Goal: Transaction & Acquisition: Purchase product/service

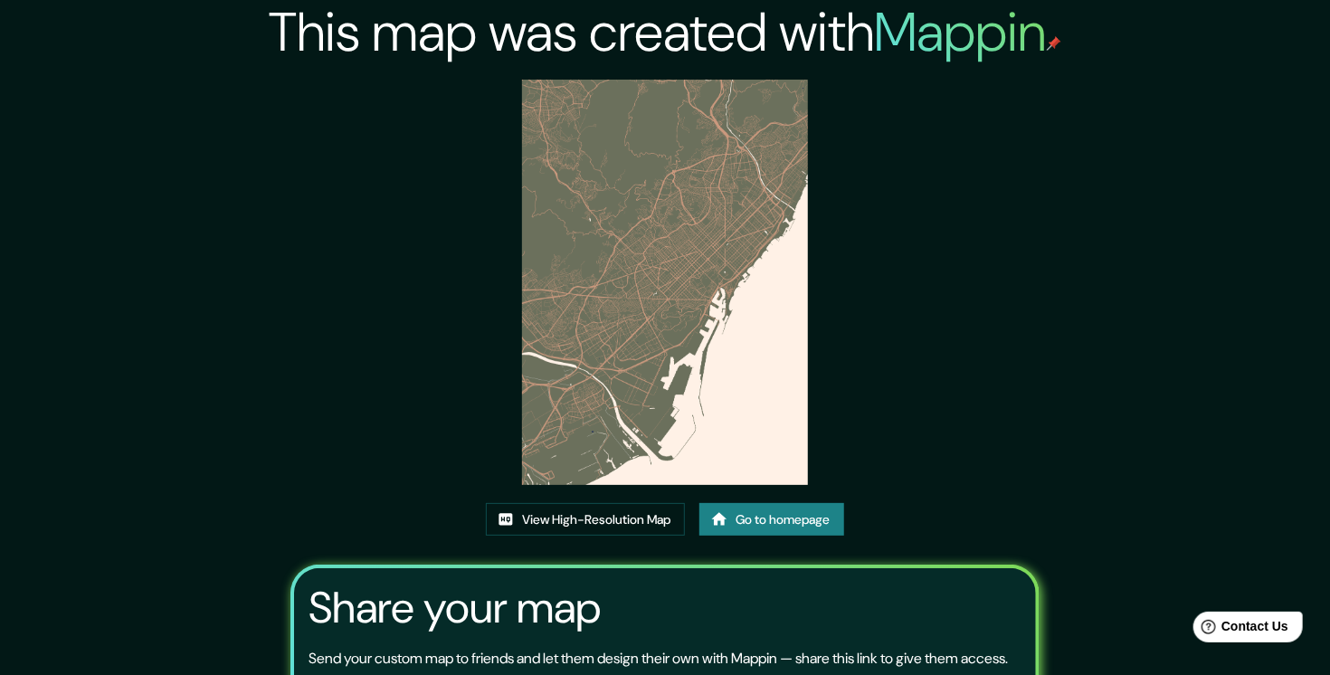
click at [834, 529] on link "Go to homepage" at bounding box center [772, 519] width 145 height 33
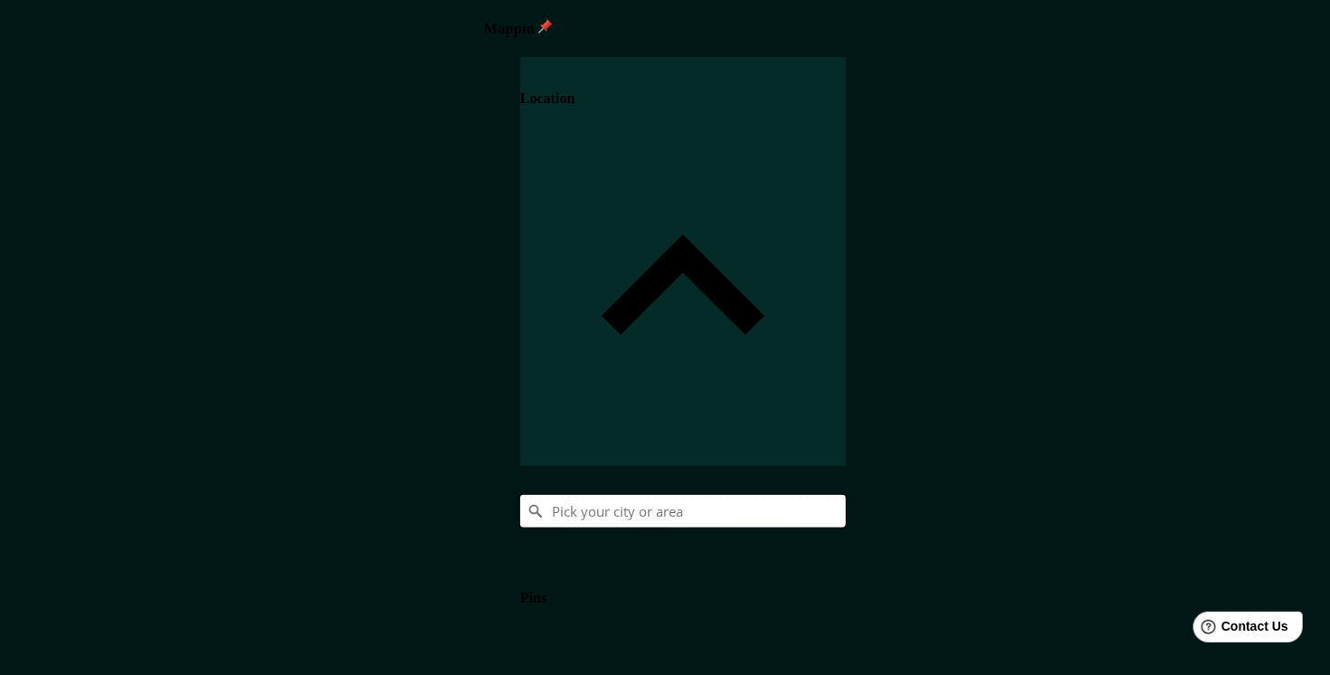
click at [846, 495] on input "Pick your city or area" at bounding box center [683, 511] width 326 height 33
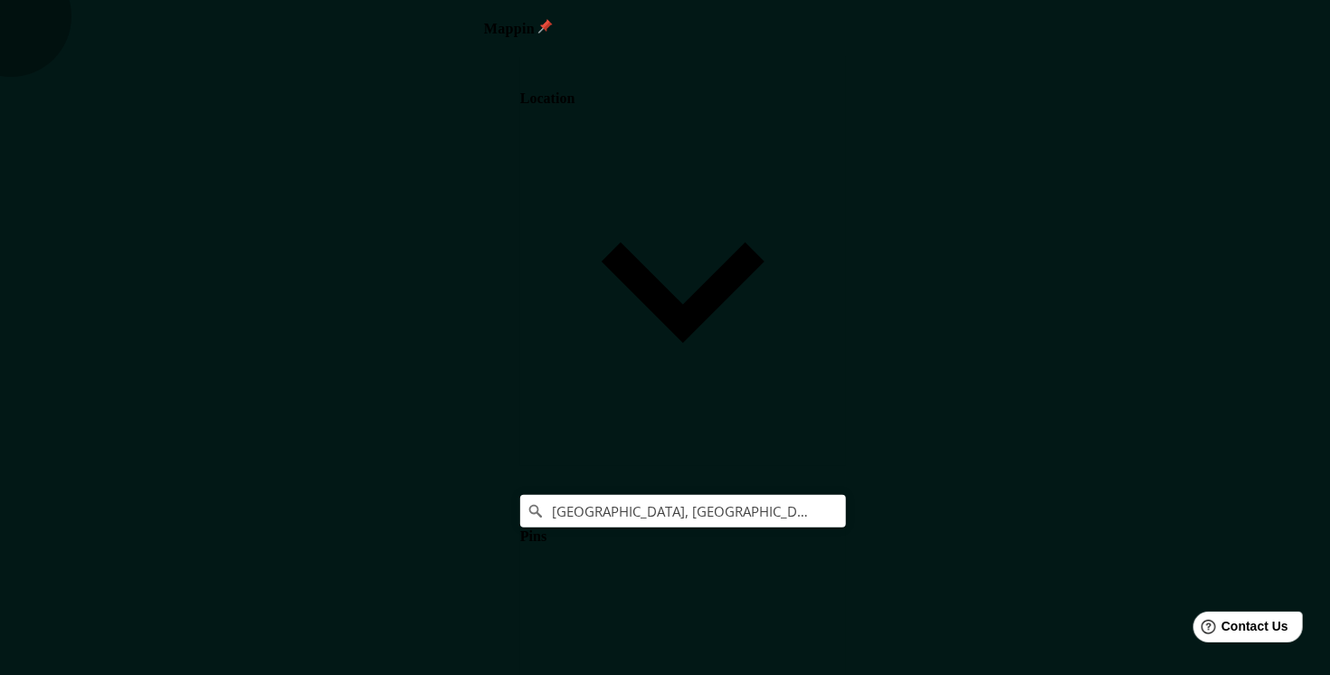
click at [575, 94] on h4 "Location" at bounding box center [547, 99] width 54 height 16
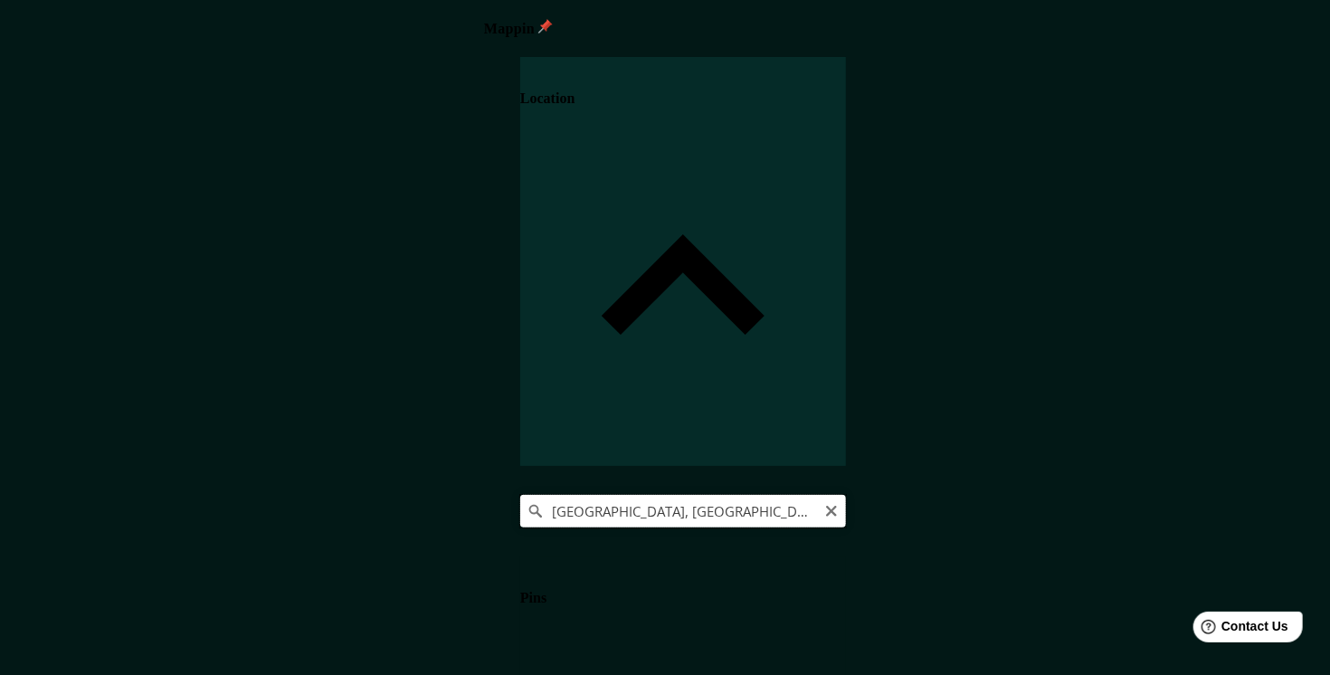
click at [846, 495] on input "[GEOGRAPHIC_DATA], [GEOGRAPHIC_DATA], [GEOGRAPHIC_DATA]" at bounding box center [683, 511] width 326 height 33
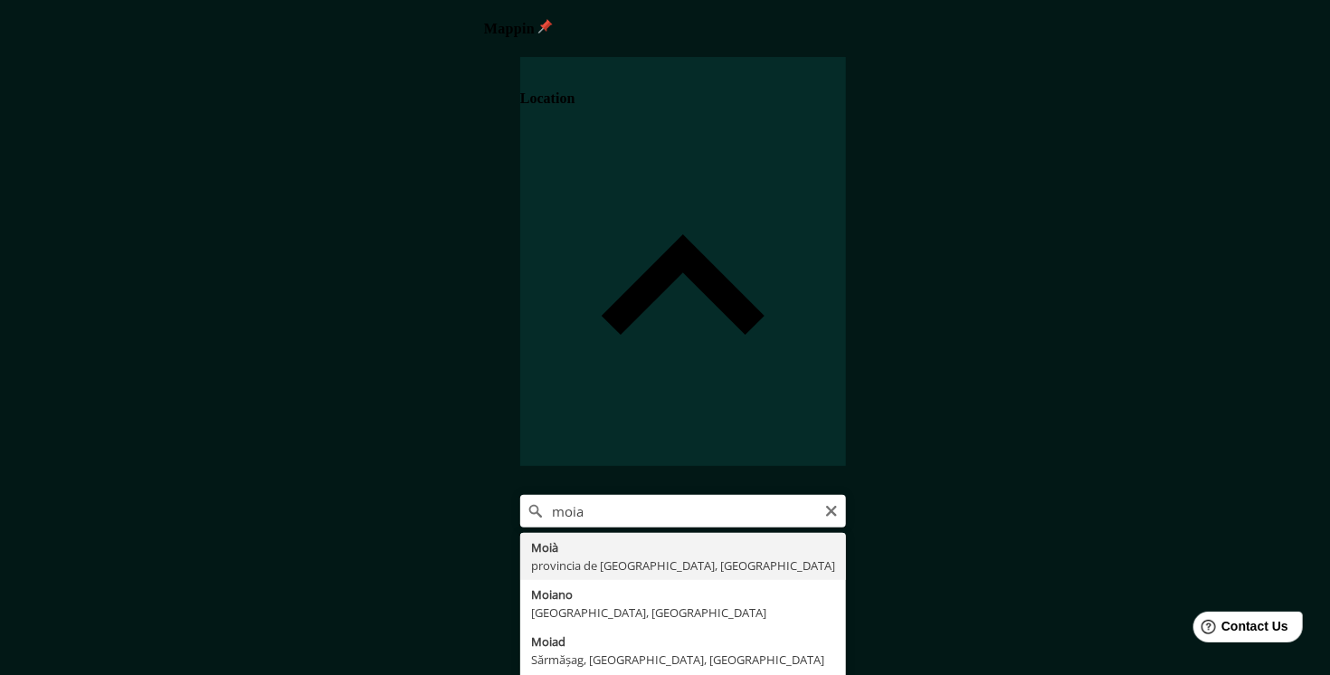
type input "[GEOGRAPHIC_DATA], [GEOGRAPHIC_DATA], [GEOGRAPHIC_DATA]"
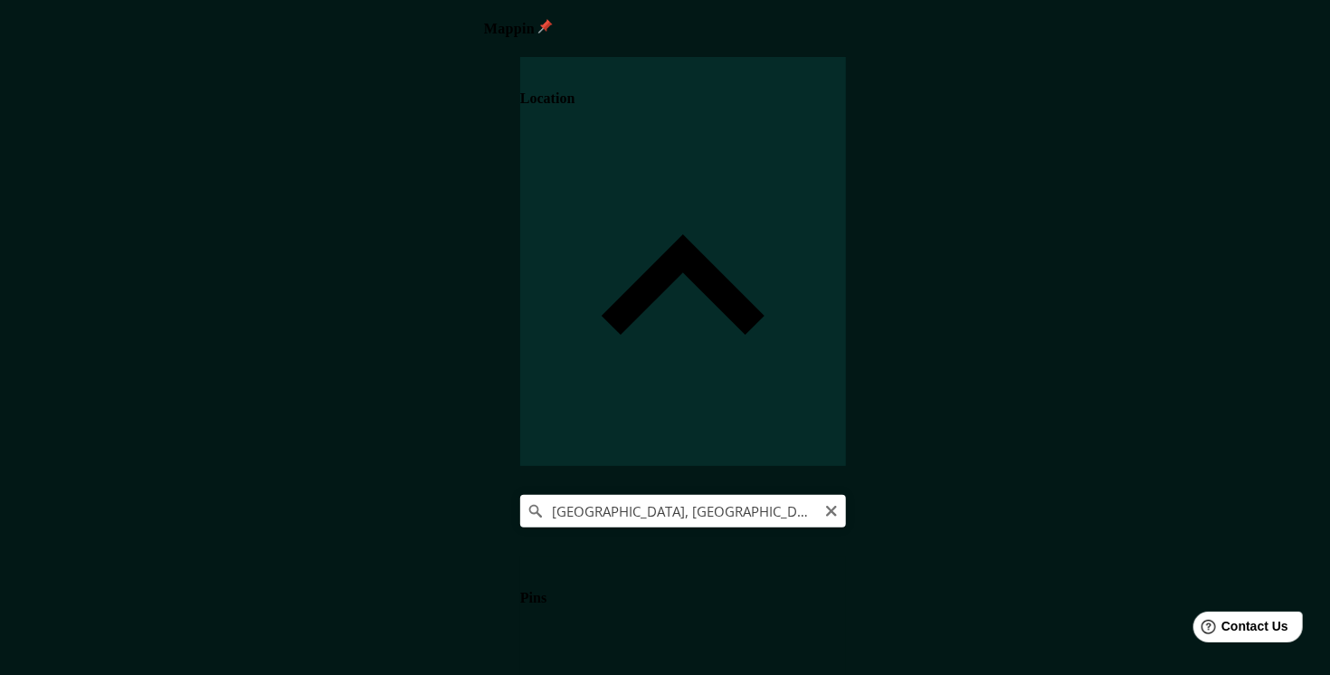
click at [846, 495] on div "[GEOGRAPHIC_DATA], [GEOGRAPHIC_DATA], [GEOGRAPHIC_DATA]" at bounding box center [683, 511] width 326 height 33
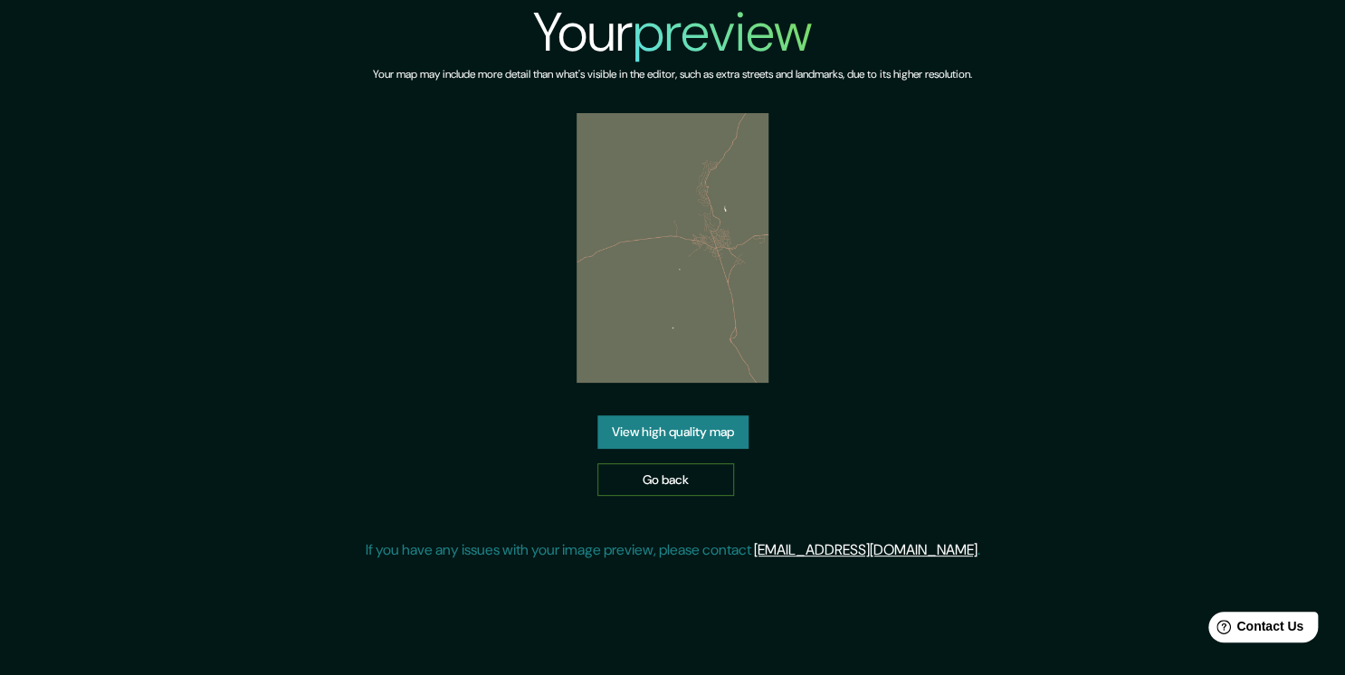
click at [704, 475] on link "Go back" at bounding box center [665, 479] width 137 height 33
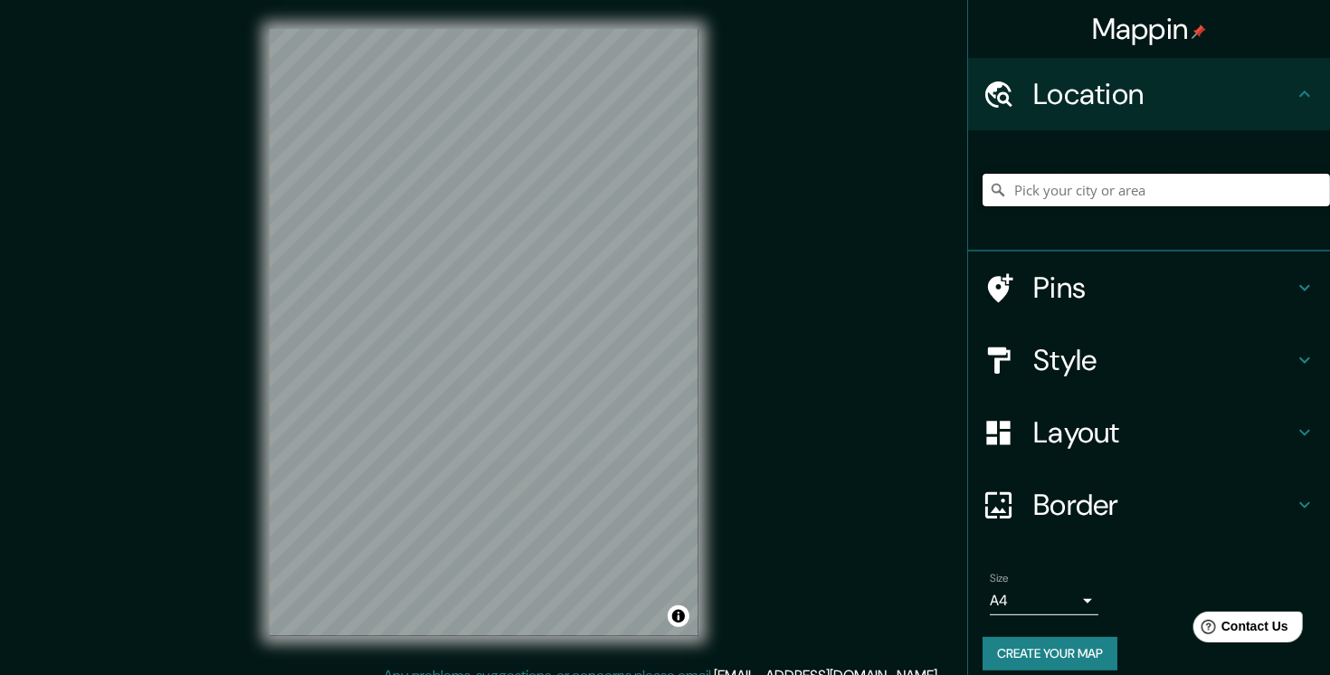
click at [1101, 195] on input "Pick your city or area" at bounding box center [1157, 190] width 348 height 33
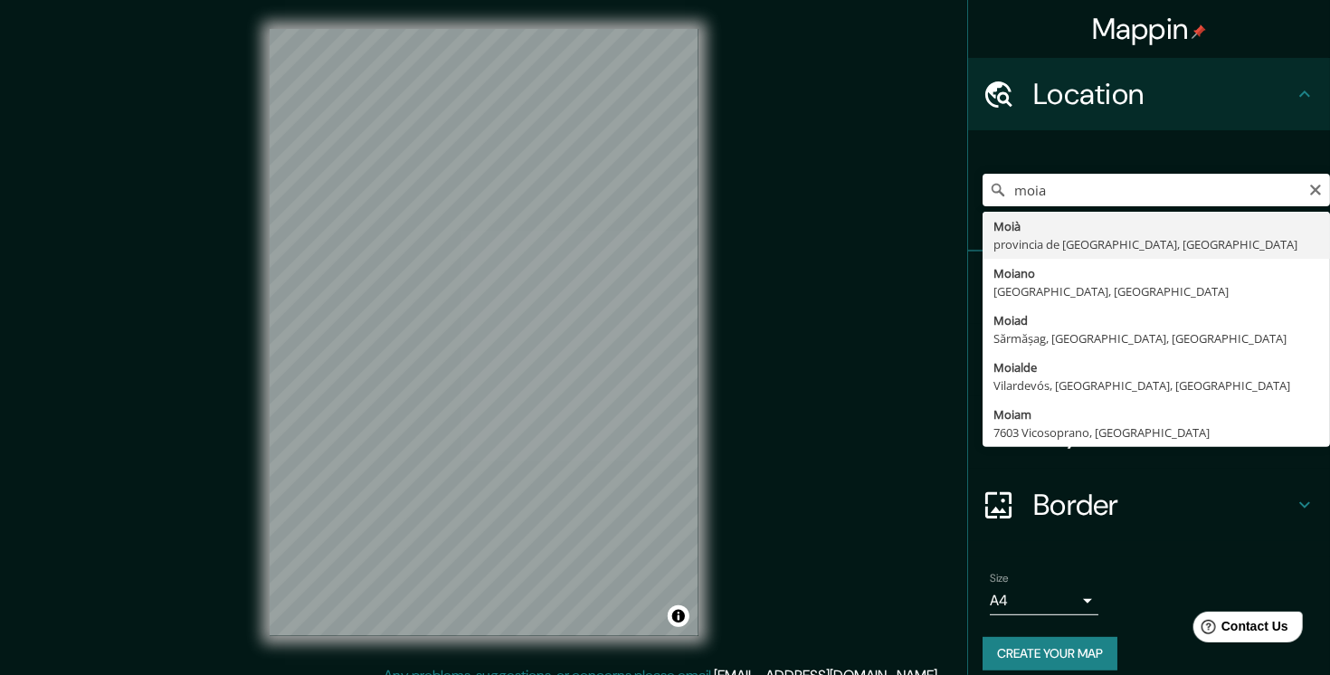
type input "[GEOGRAPHIC_DATA], [GEOGRAPHIC_DATA], [GEOGRAPHIC_DATA]"
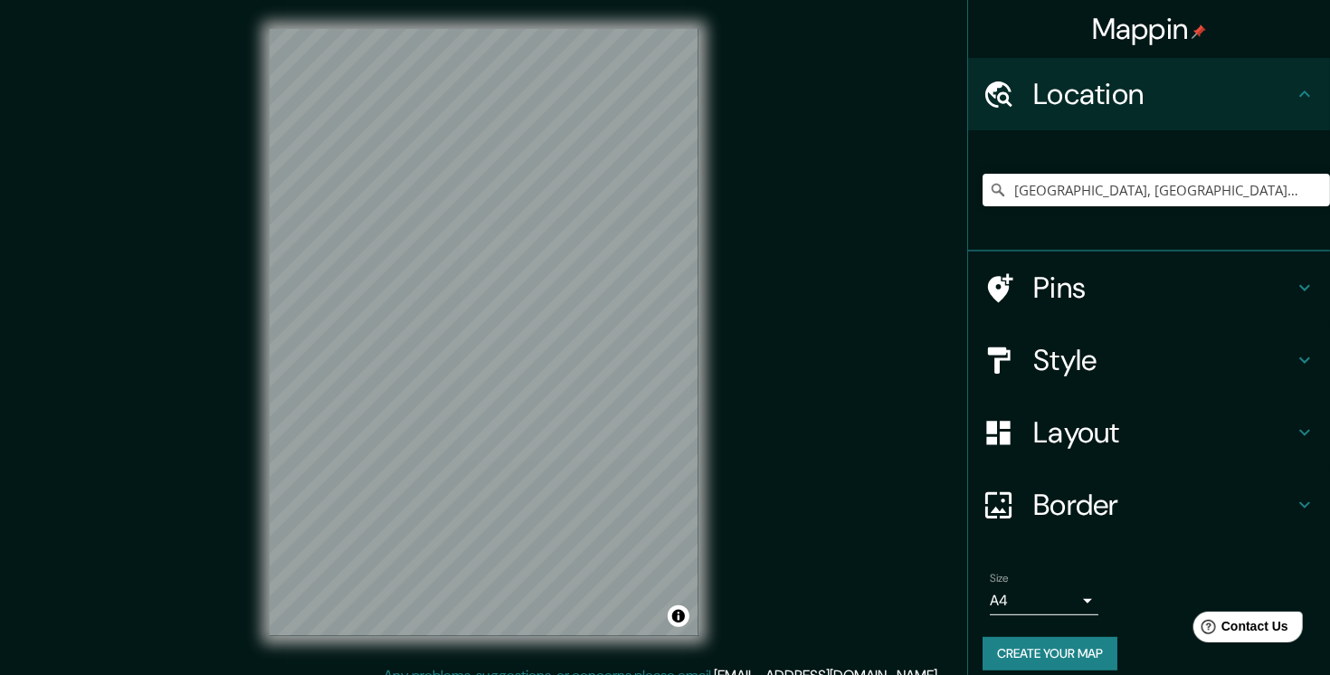
click at [1101, 345] on h4 "Style" at bounding box center [1164, 360] width 261 height 36
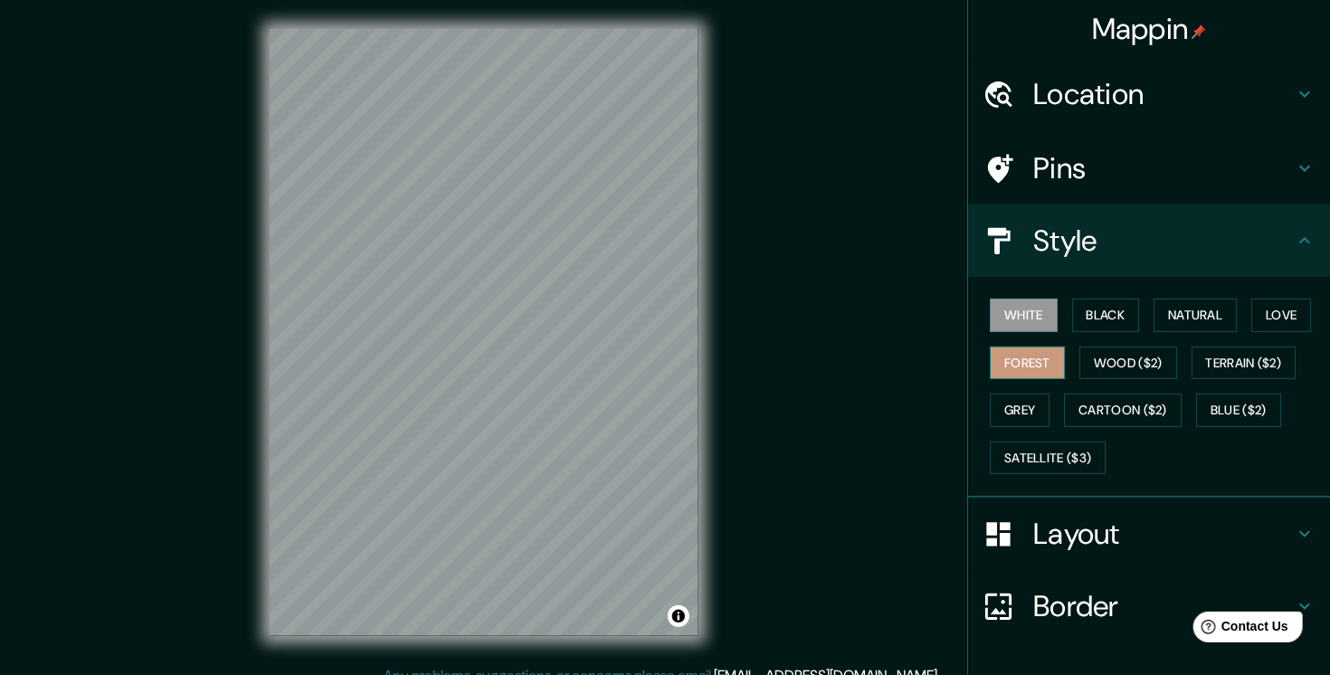
click at [1006, 362] on button "Forest" at bounding box center [1027, 363] width 75 height 33
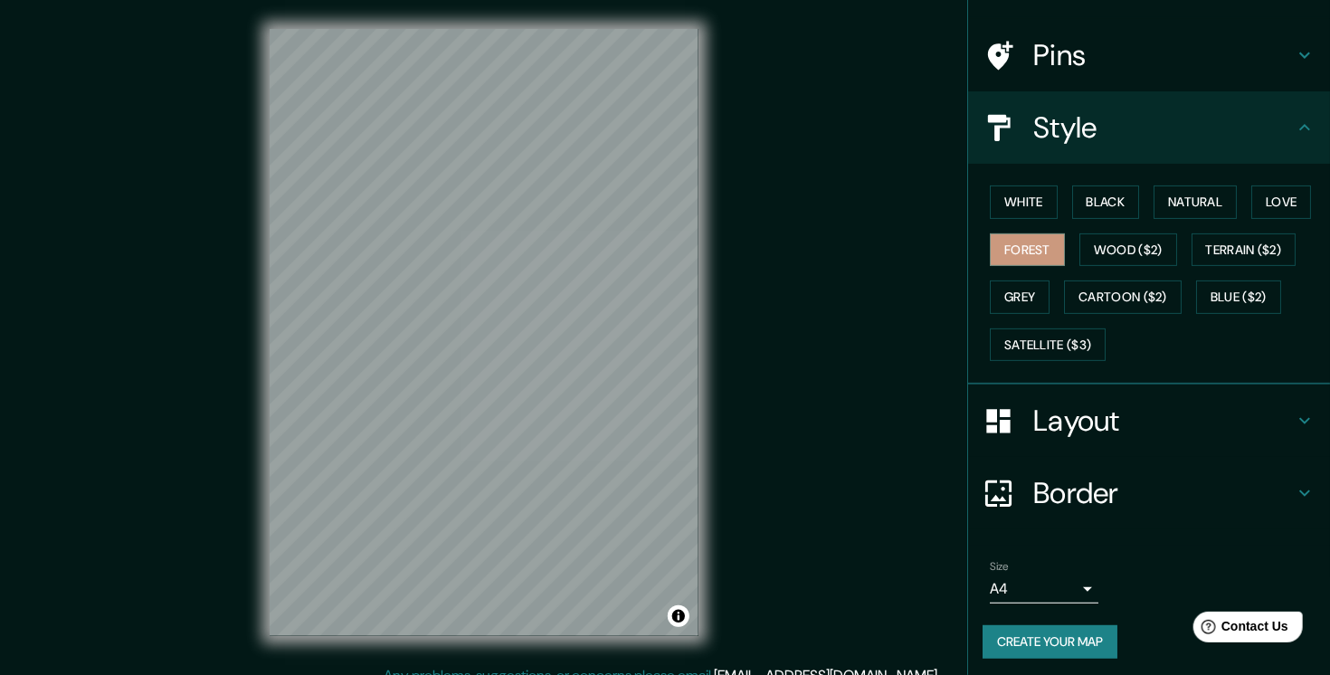
scroll to position [116, 0]
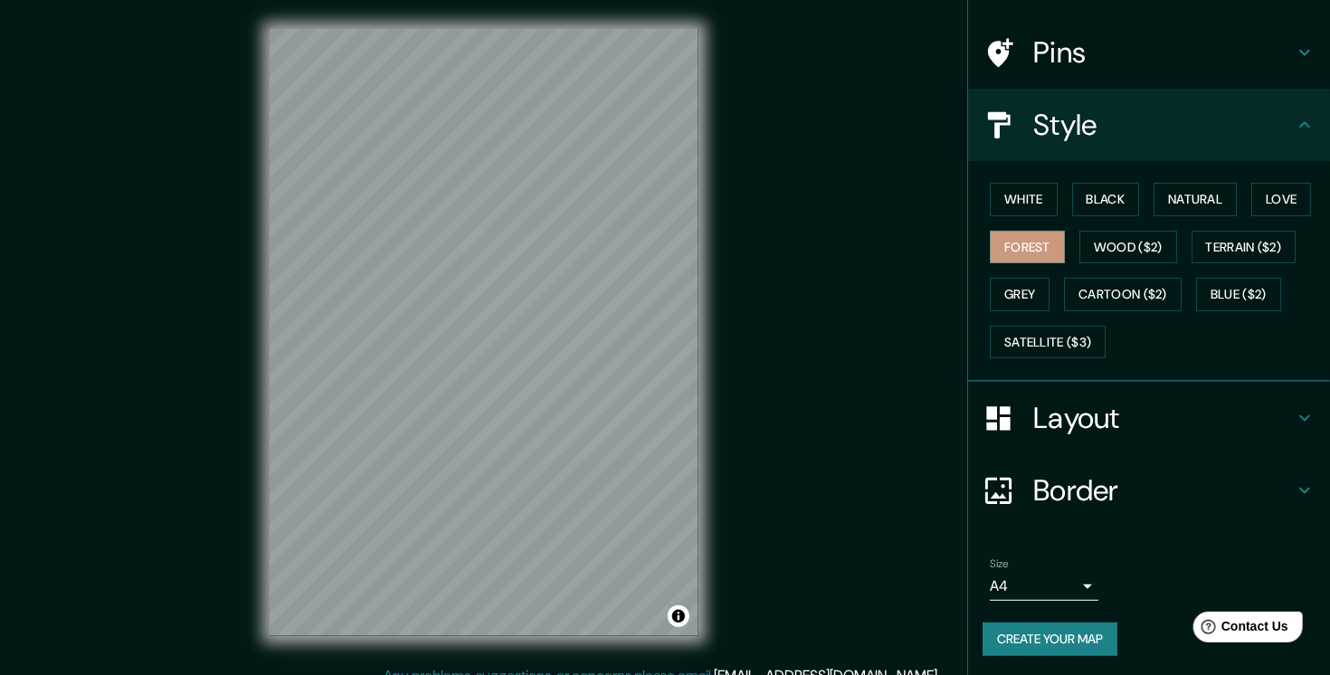
click at [1071, 645] on button "Create your map" at bounding box center [1050, 639] width 135 height 33
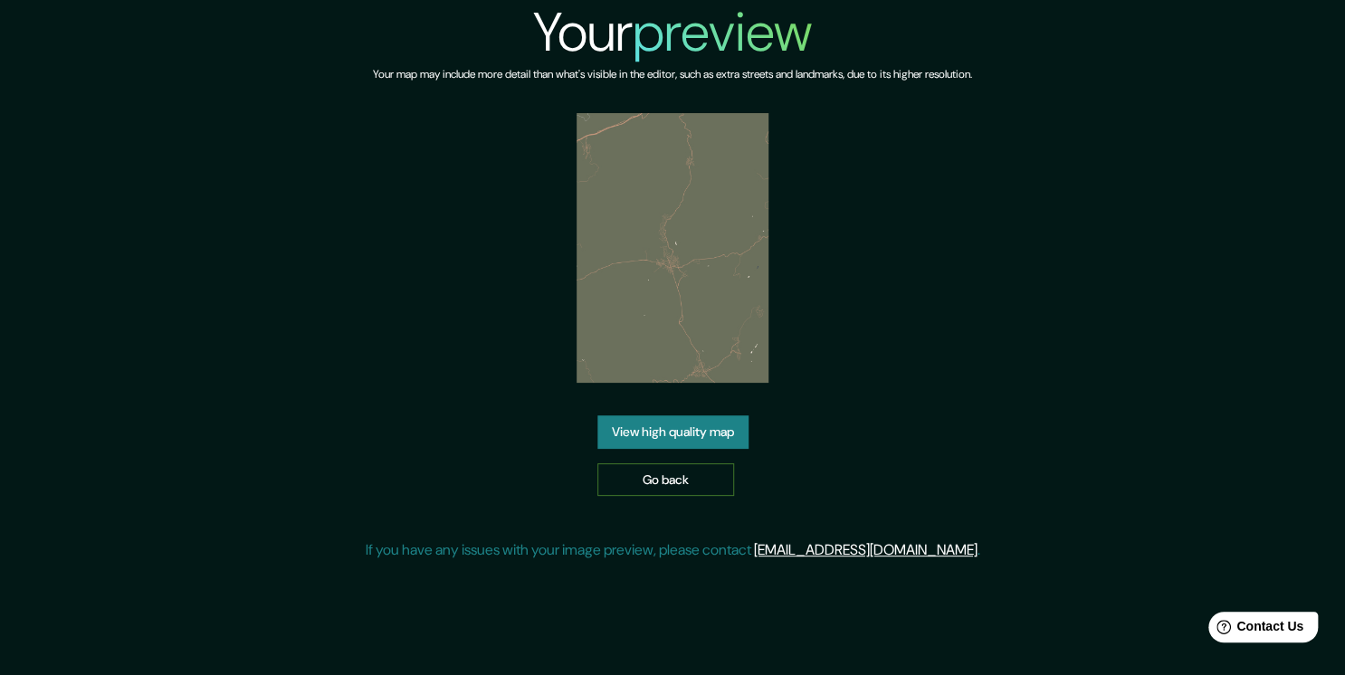
click at [686, 475] on link "Go back" at bounding box center [665, 479] width 137 height 33
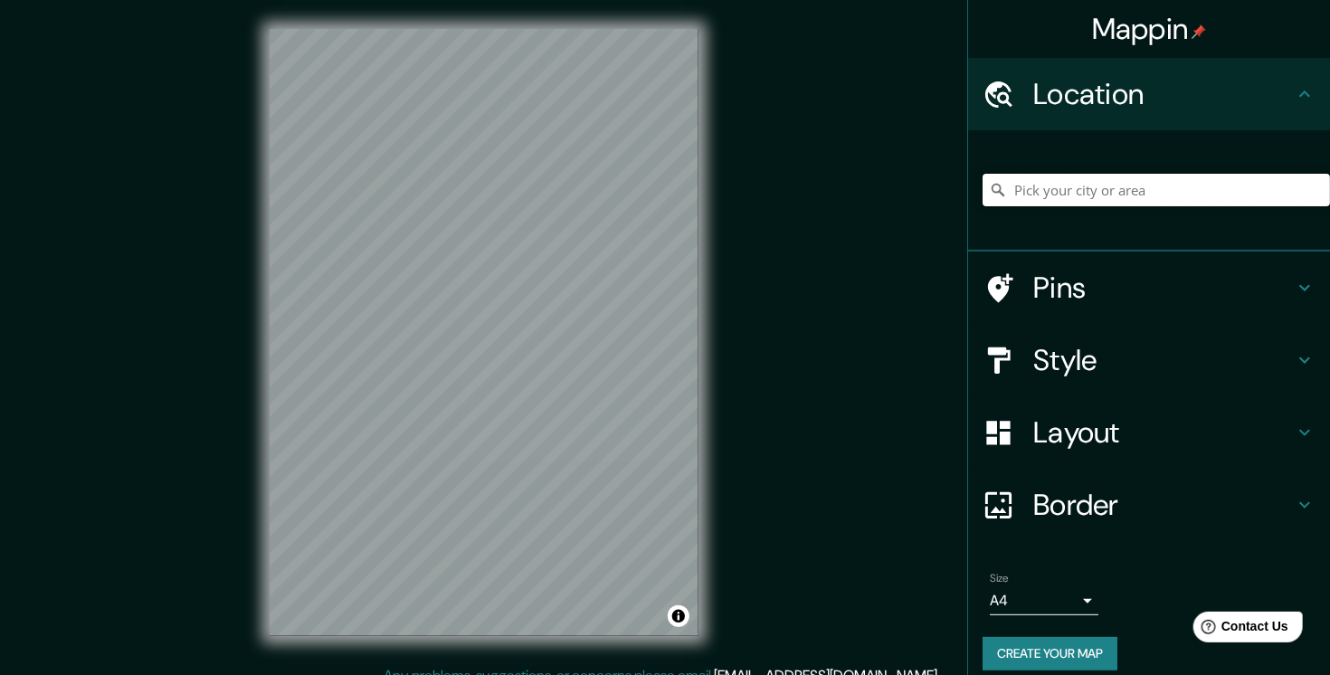
click at [1080, 205] on input "Pick your city or area" at bounding box center [1157, 190] width 348 height 33
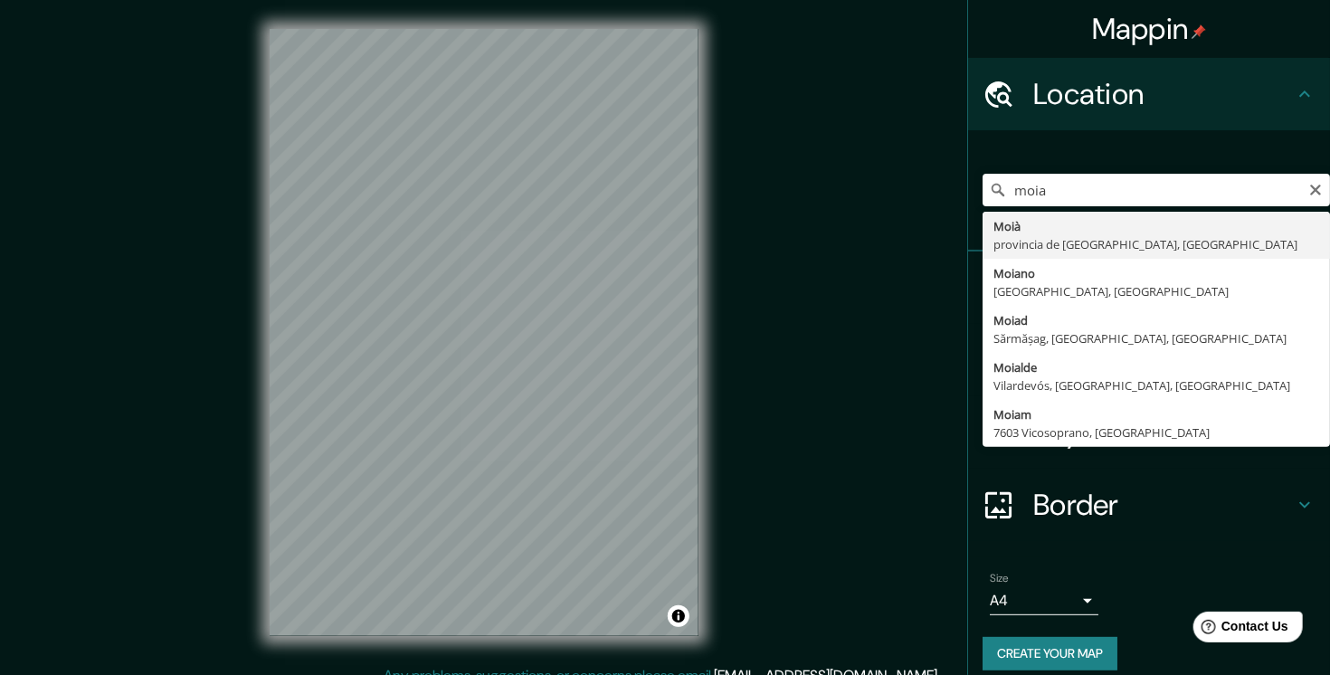
type input "[GEOGRAPHIC_DATA], [GEOGRAPHIC_DATA], [GEOGRAPHIC_DATA]"
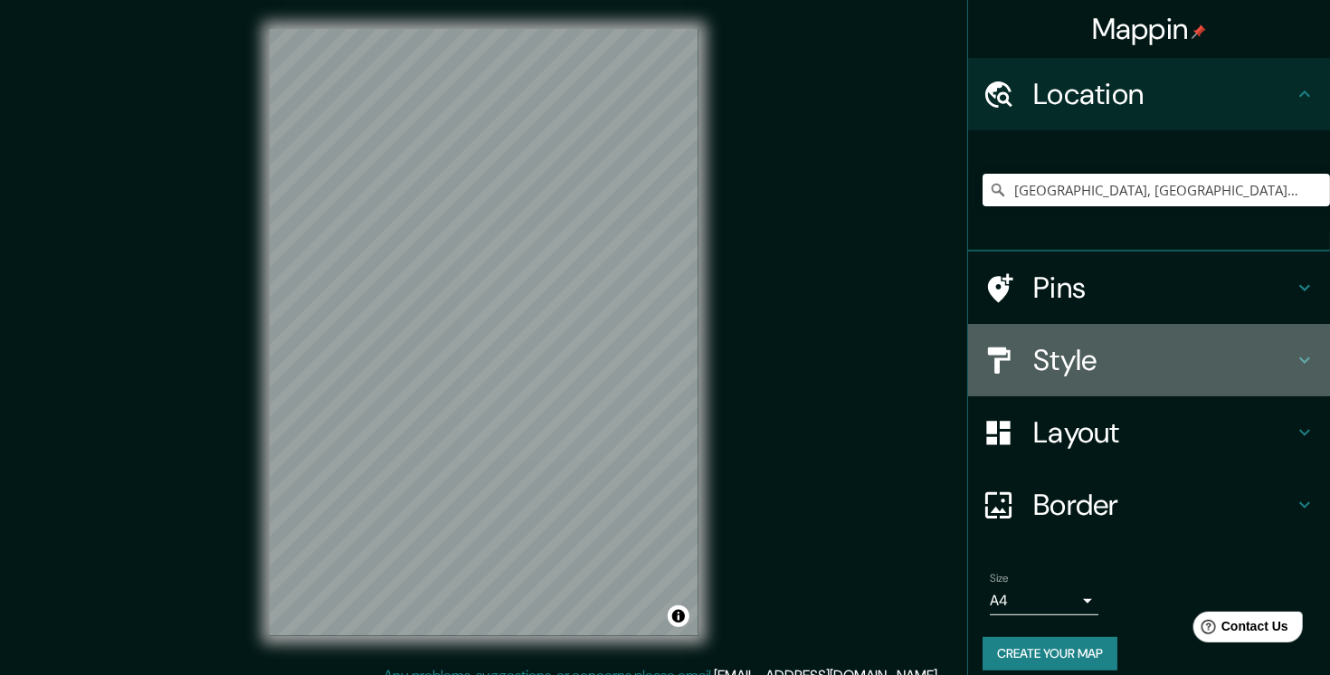
click at [1182, 369] on h4 "Style" at bounding box center [1164, 360] width 261 height 36
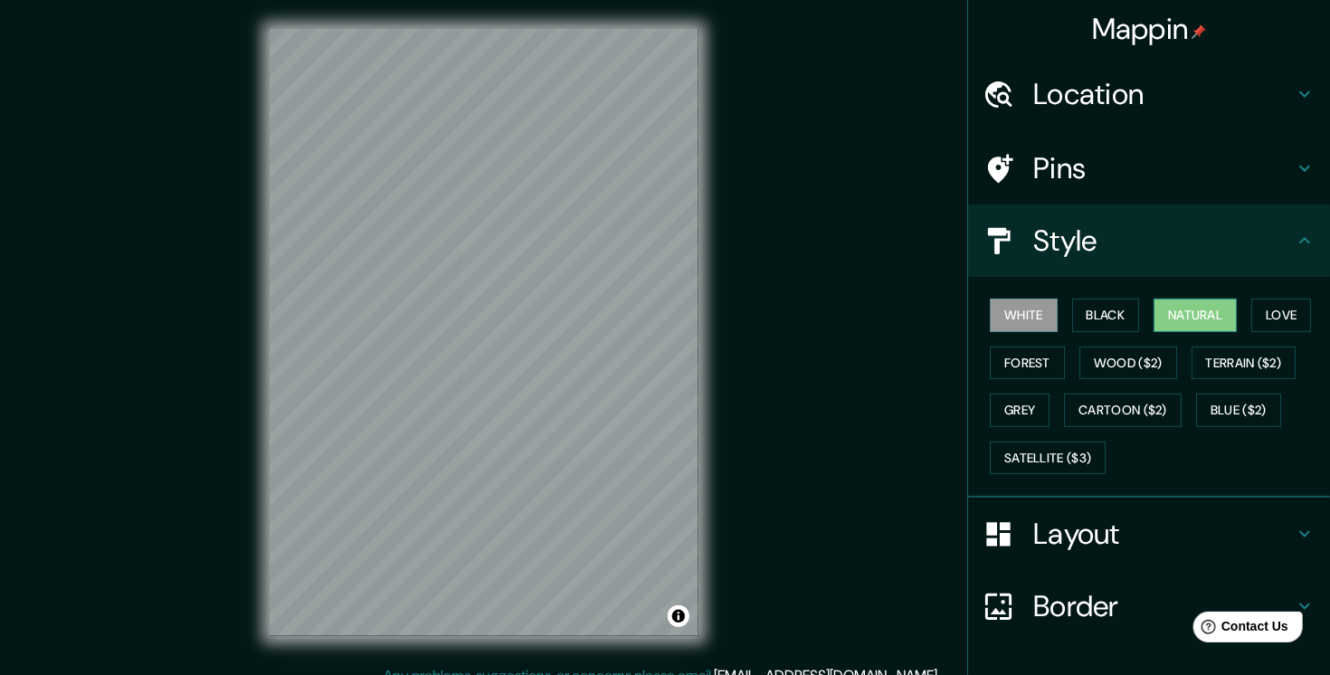
click at [1182, 316] on button "Natural" at bounding box center [1195, 315] width 83 height 33
click at [1010, 367] on button "Forest" at bounding box center [1027, 363] width 75 height 33
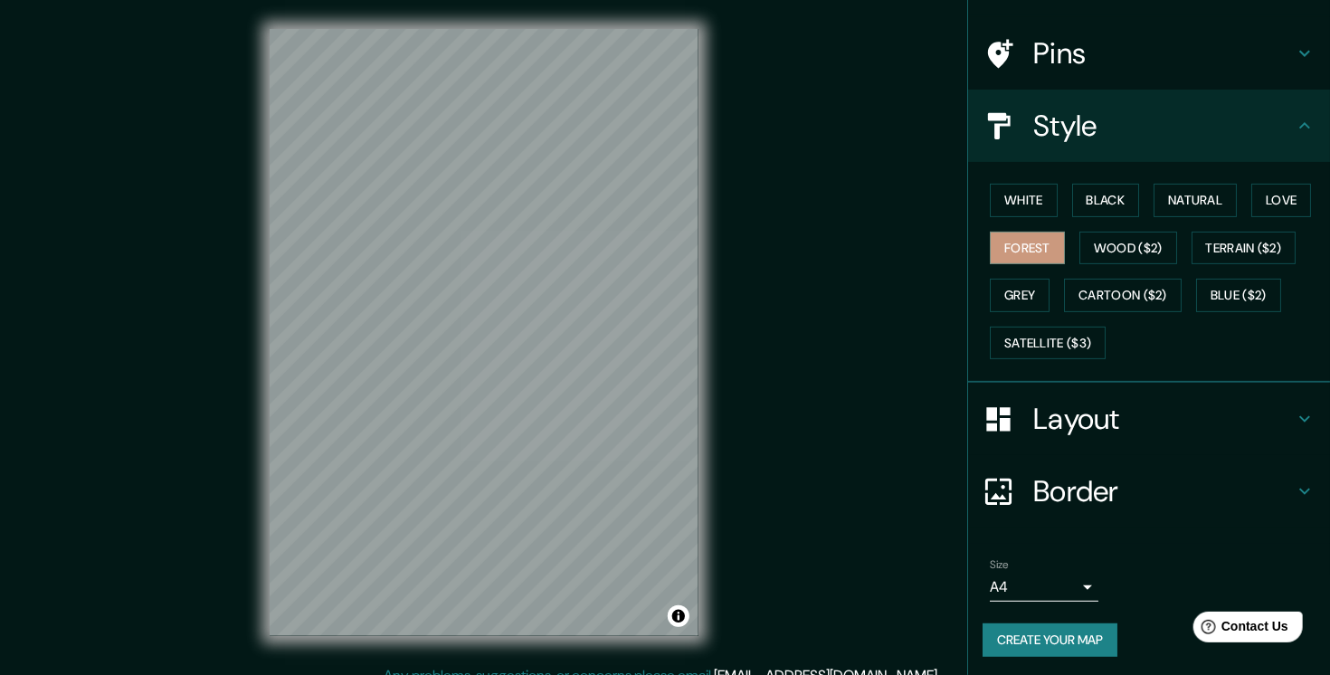
scroll to position [116, 0]
click at [1039, 638] on button "Create your map" at bounding box center [1050, 639] width 135 height 33
